Goal: Navigation & Orientation: Find specific page/section

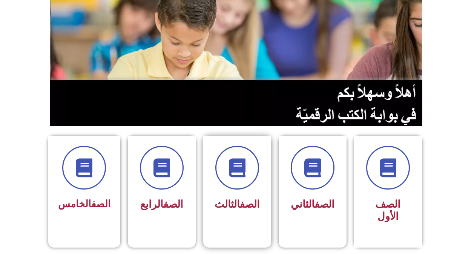
scroll to position [151, 0]
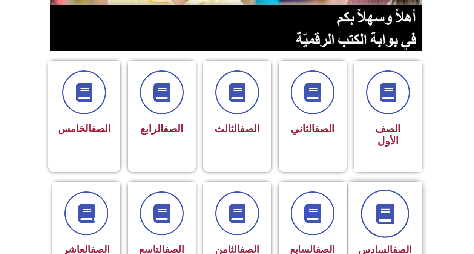
click at [391, 213] on span at bounding box center [385, 214] width 48 height 48
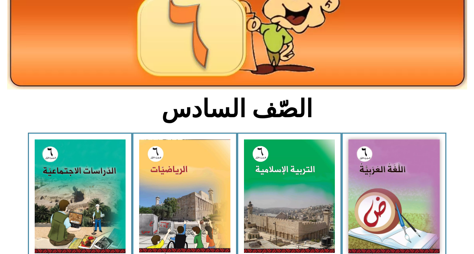
scroll to position [113, 0]
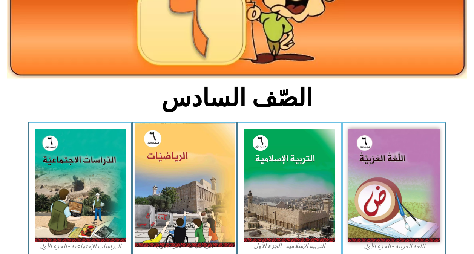
click at [192, 185] on img at bounding box center [185, 185] width 100 height 125
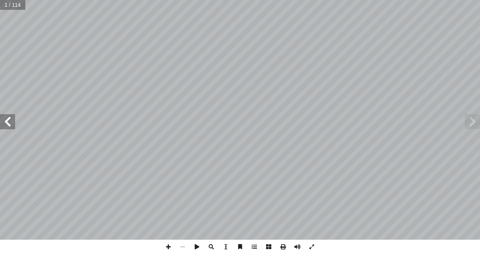
click at [8, 119] on span at bounding box center [7, 121] width 15 height 15
click at [9, 120] on span at bounding box center [7, 121] width 15 height 15
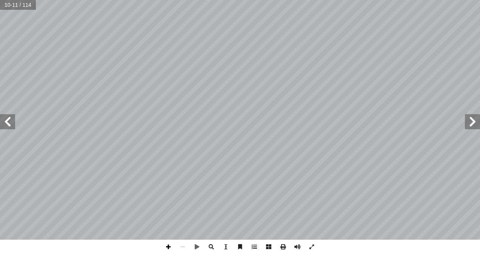
click at [169, 246] on span at bounding box center [168, 247] width 14 height 14
click at [168, 247] on span at bounding box center [168, 247] width 14 height 14
click at [375, 69] on html "الصفحة الرئيسية الصف الأول الصف الثاني الصف الثالث الصف الرابع الصف الخامس الصف…" at bounding box center [240, 34] width 480 height 69
click at [26, 0] on html "الصفحة الرئيسية الصف الأول الصف الثاني الصف الثالث الصف الرابع الصف الخامس الصف…" at bounding box center [240, 34] width 480 height 69
click at [185, 248] on span at bounding box center [182, 247] width 14 height 14
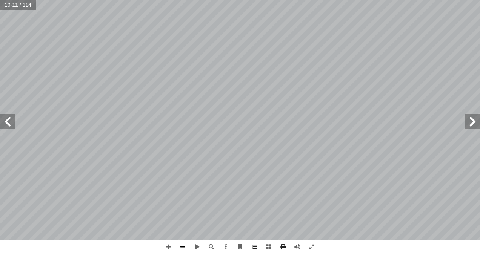
click at [185, 248] on span at bounding box center [182, 247] width 14 height 14
click at [5, 127] on span at bounding box center [7, 121] width 15 height 15
click at [6, 121] on span at bounding box center [7, 121] width 15 height 15
click at [166, 245] on span at bounding box center [168, 247] width 14 height 14
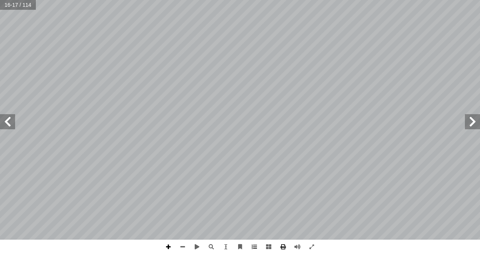
click at [169, 248] on span at bounding box center [168, 247] width 14 height 14
click at [282, 69] on html "الصفحة الرئيسية الصف الأول الصف الثاني الصف الثالث الصف الرابع الصف الخامس الصف…" at bounding box center [240, 34] width 480 height 69
click at [480, 69] on html "الصفحة الرئيسية الصف الأول الصف الثاني الصف الثالث الصف الرابع الصف الخامس الصف…" at bounding box center [240, 34] width 480 height 69
